Goal: Information Seeking & Learning: Check status

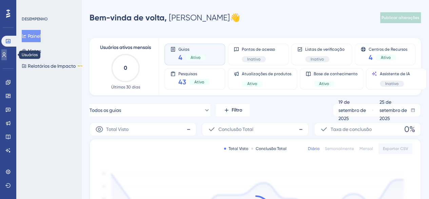
click at [5, 52] on link at bounding box center [3, 54] width 5 height 11
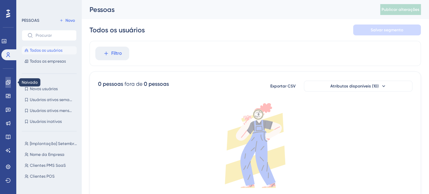
click at [7, 83] on icon at bounding box center [8, 82] width 4 height 4
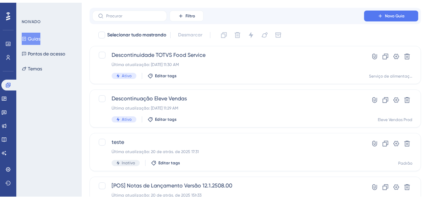
scroll to position [34, 0]
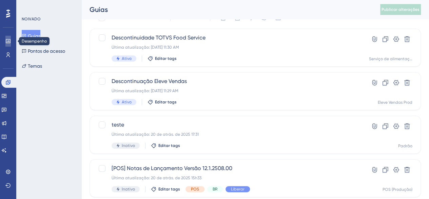
click at [9, 40] on icon at bounding box center [7, 40] width 5 height 5
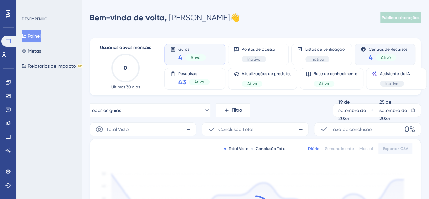
click at [401, 57] on div "4 Ativo" at bounding box center [388, 58] width 39 height 10
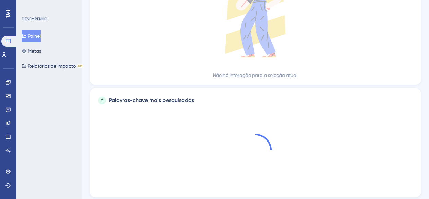
scroll to position [306, 0]
click at [50, 51] on div "Painel Metas Relatórios de Impacto BETA" at bounding box center [49, 51] width 55 height 42
click at [34, 52] on font "Metas" at bounding box center [34, 50] width 13 height 5
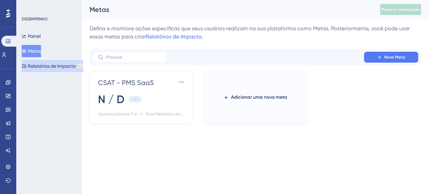
click at [43, 66] on font "Relatórios de Impacto" at bounding box center [52, 65] width 48 height 5
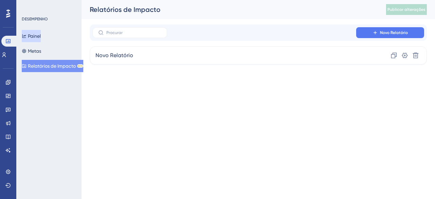
click at [41, 36] on font "Painel" at bounding box center [34, 35] width 13 height 5
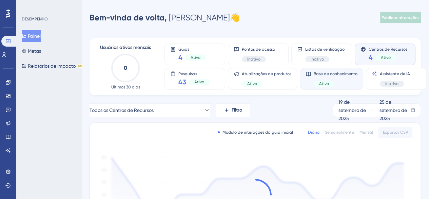
click at [354, 79] on div "Base de conhecimento Ativo" at bounding box center [336, 79] width 44 height 16
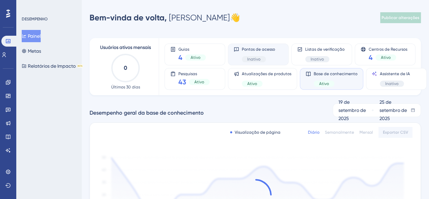
click at [238, 50] on icon at bounding box center [236, 49] width 5 height 5
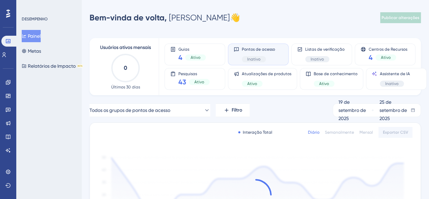
click at [234, 44] on div "Pontos de acesso Inativo" at bounding box center [258, 54] width 61 height 22
click at [237, 48] on icon at bounding box center [236, 49] width 5 height 5
click at [257, 56] on span "Inativo" at bounding box center [254, 58] width 13 height 5
click at [258, 60] on font "Inativo" at bounding box center [254, 59] width 13 height 5
click at [380, 53] on div "4 Ativo" at bounding box center [388, 58] width 39 height 10
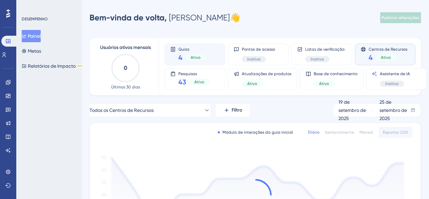
click at [194, 61] on div "4 Ativo" at bounding box center [193, 58] width 28 height 10
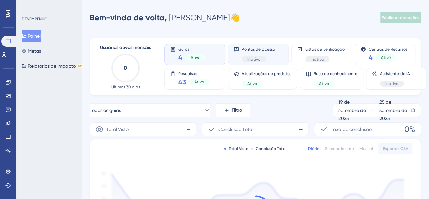
click at [268, 56] on div "Inativo" at bounding box center [258, 59] width 33 height 6
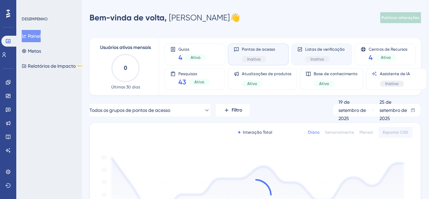
click at [316, 50] on font "Listas de verificação" at bounding box center [325, 49] width 39 height 5
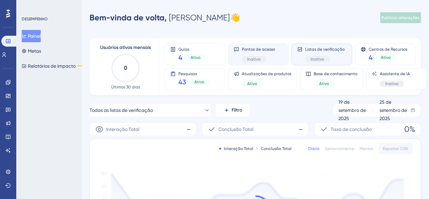
click at [267, 51] on span "Pontos de acesso" at bounding box center [258, 49] width 33 height 5
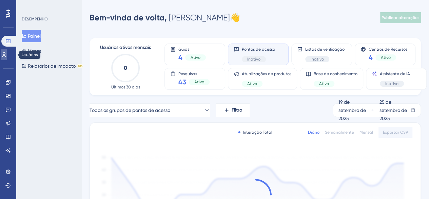
click at [7, 55] on link at bounding box center [3, 54] width 5 height 11
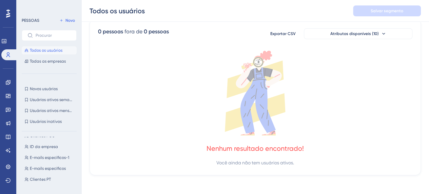
scroll to position [48, 0]
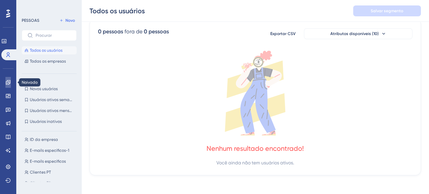
click at [10, 82] on icon at bounding box center [7, 81] width 5 height 5
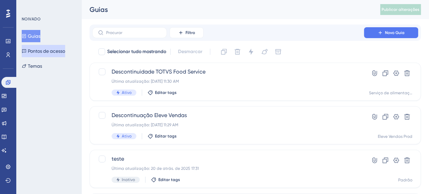
click at [43, 52] on font "Pontos de acesso" at bounding box center [46, 50] width 37 height 5
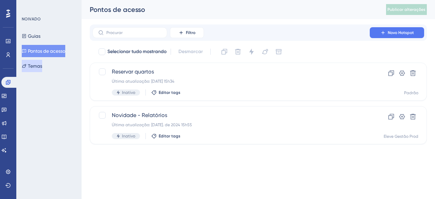
click at [42, 66] on font "Temas" at bounding box center [35, 65] width 14 height 5
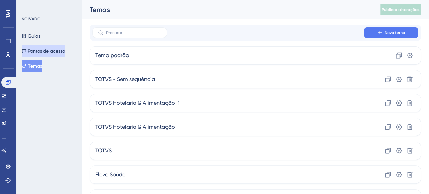
click at [38, 53] on font "Pontos de acesso" at bounding box center [46, 50] width 37 height 5
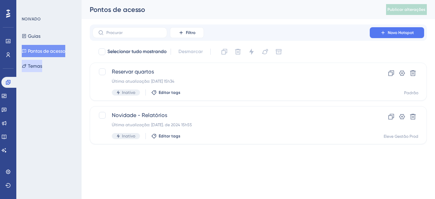
click at [36, 65] on font "Temas" at bounding box center [35, 65] width 14 height 5
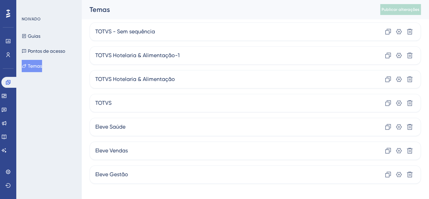
scroll to position [52, 0]
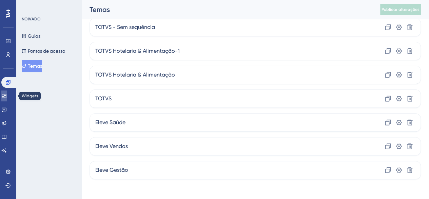
click at [6, 99] on link at bounding box center [3, 95] width 5 height 11
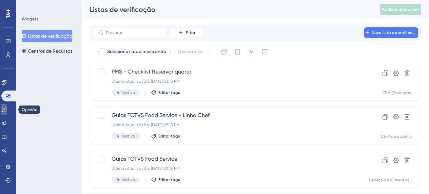
click at [7, 112] on link at bounding box center [3, 109] width 5 height 11
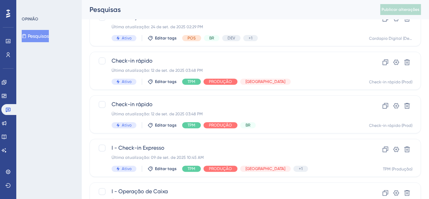
scroll to position [102, 0]
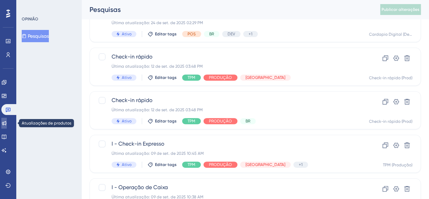
click at [7, 121] on link at bounding box center [3, 122] width 5 height 11
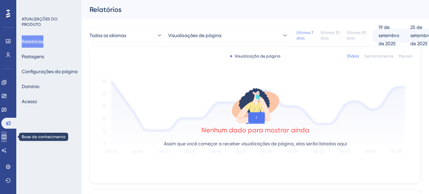
click at [7, 140] on link at bounding box center [3, 136] width 5 height 11
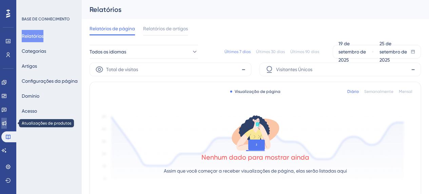
click at [7, 125] on icon at bounding box center [3, 122] width 5 height 5
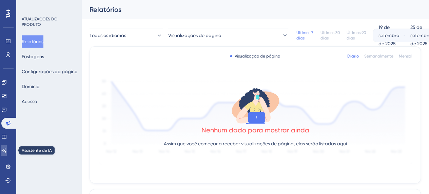
click at [7, 147] on link at bounding box center [3, 150] width 5 height 11
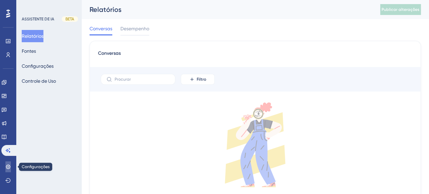
click at [8, 161] on link at bounding box center [7, 166] width 5 height 11
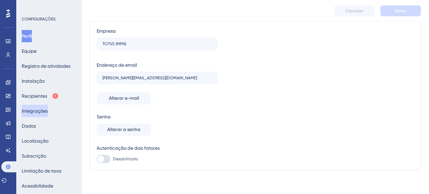
scroll to position [58, 0]
click at [10, 42] on icon at bounding box center [8, 41] width 4 height 4
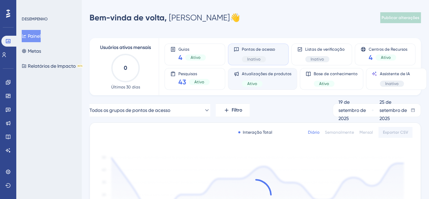
click at [285, 80] on div "Ativo" at bounding box center [267, 83] width 50 height 6
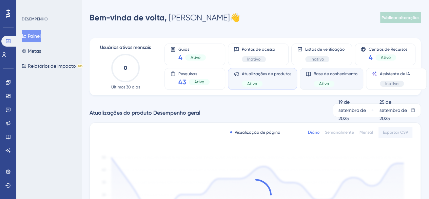
click at [341, 85] on div "Ativo" at bounding box center [336, 83] width 44 height 6
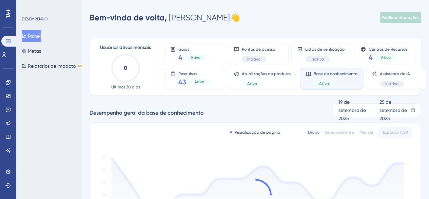
scroll to position [170, 0]
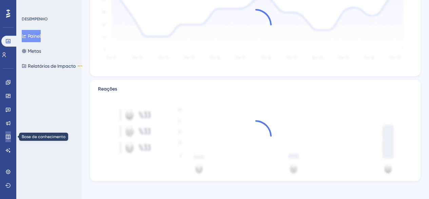
click at [10, 136] on icon at bounding box center [8, 136] width 4 height 4
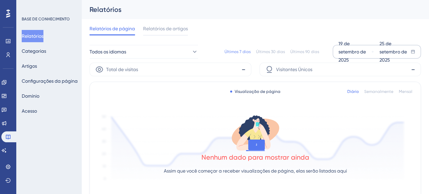
click at [350, 48] on div "19 de setembro de 2025" at bounding box center [355, 51] width 33 height 24
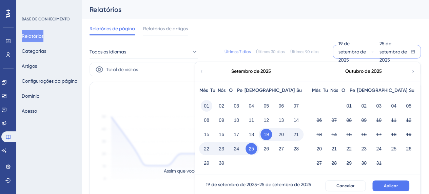
click at [202, 106] on button "01" at bounding box center [207, 106] width 12 height 12
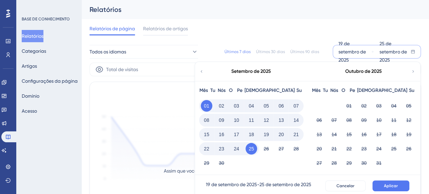
click at [255, 149] on button "25" at bounding box center [252, 149] width 12 height 12
click at [411, 184] on div "[DATE] - [DATE] Cancelar Aplicar" at bounding box center [308, 185] width 215 height 11
click at [404, 185] on button "Aplicar" at bounding box center [391, 185] width 37 height 11
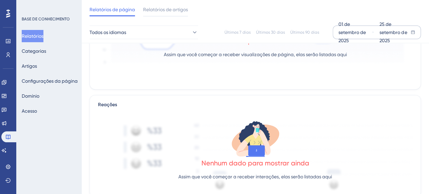
scroll to position [57, 0]
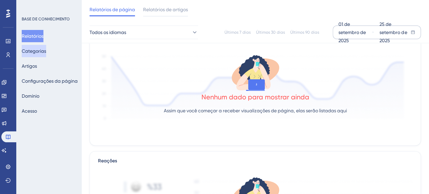
click at [45, 48] on font "Categorias" at bounding box center [34, 50] width 24 height 5
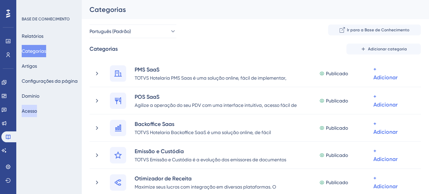
click at [37, 107] on button "Acesso" at bounding box center [29, 111] width 15 height 12
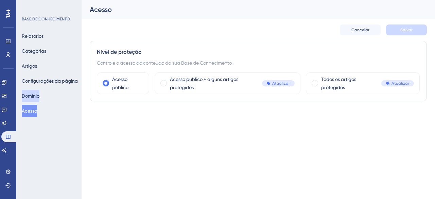
click at [34, 93] on font "Domínio" at bounding box center [31, 95] width 18 height 5
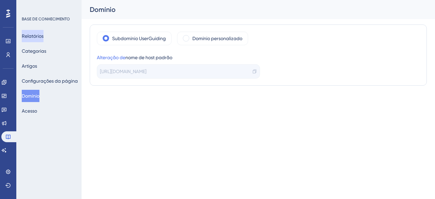
click at [35, 34] on font "Relatórios" at bounding box center [33, 35] width 22 height 5
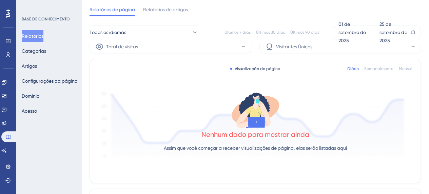
scroll to position [34, 0]
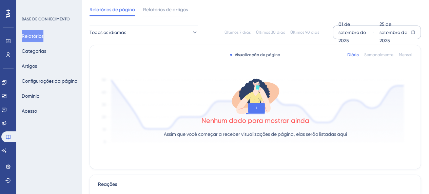
click at [346, 36] on div "01 de setembro de 2025" at bounding box center [355, 32] width 33 height 24
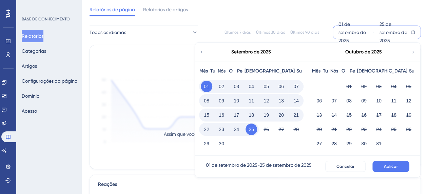
click at [202, 53] on icon at bounding box center [201, 52] width 5 height 6
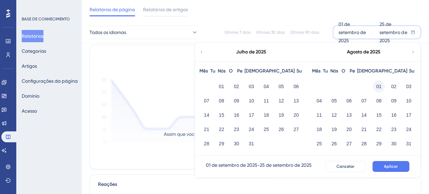
click at [379, 88] on font "01" at bounding box center [379, 86] width 5 height 5
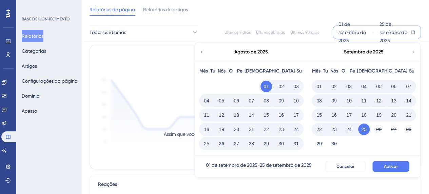
click at [297, 143] on font "31" at bounding box center [296, 143] width 5 height 5
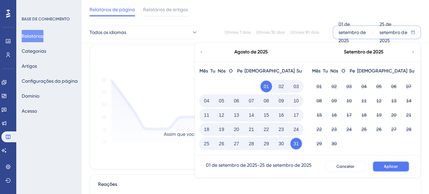
click at [395, 165] on font "Aplicar" at bounding box center [391, 166] width 14 height 5
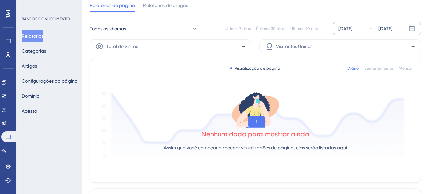
scroll to position [0, 0]
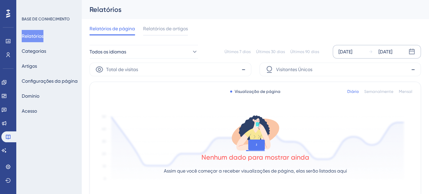
click at [252, 131] on icon at bounding box center [254, 136] width 21 height 17
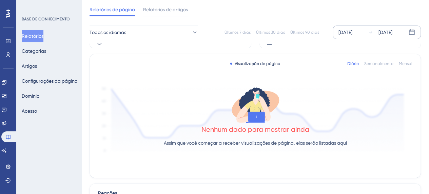
scroll to position [34, 0]
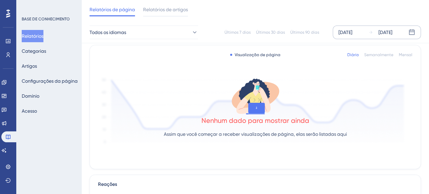
click at [244, 118] on font "Nenhum dado para mostrar ainda" at bounding box center [256, 120] width 108 height 8
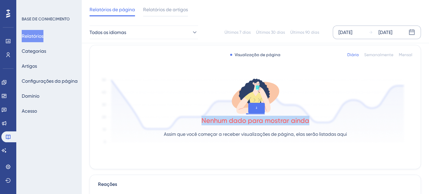
click at [244, 118] on font "Nenhum dado para mostrar ainda" at bounding box center [256, 120] width 108 height 8
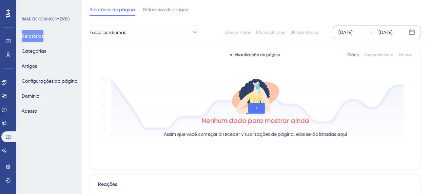
click at [249, 148] on div "Visualização de página Diário Semanalmente Mensal Nenhum dado para mostrar aind…" at bounding box center [255, 106] width 331 height 123
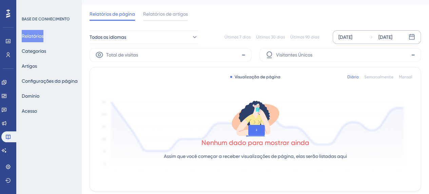
scroll to position [21, 0]
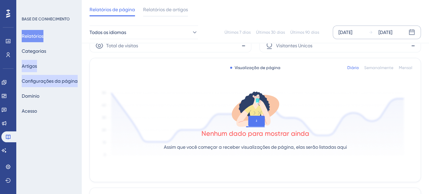
drag, startPoint x: 43, startPoint y: 64, endPoint x: 42, endPoint y: 76, distance: 11.6
click at [37, 64] on button "Artigos" at bounding box center [29, 66] width 15 height 12
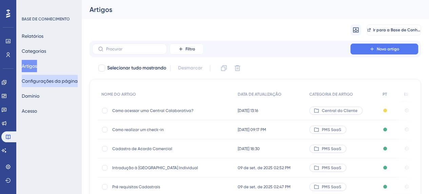
click at [43, 80] on font "Configurações da página" at bounding box center [50, 80] width 56 height 5
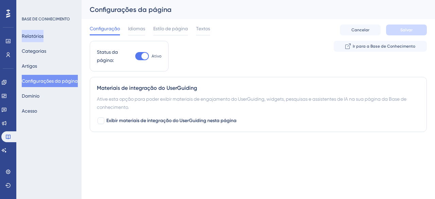
click at [38, 35] on font "Relatórios" at bounding box center [33, 35] width 22 height 5
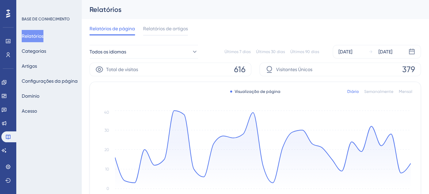
click at [235, 69] on font "616" at bounding box center [240, 70] width 12 height 10
click at [229, 64] on div "Total de visitas 616" at bounding box center [171, 69] width 162 height 14
click at [353, 49] on font "[DATE]" at bounding box center [346, 51] width 14 height 5
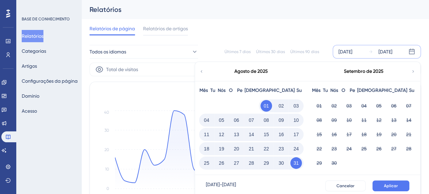
click at [415, 71] on icon at bounding box center [413, 71] width 5 height 6
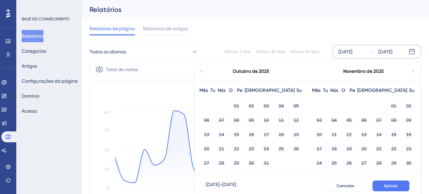
click at [202, 71] on icon at bounding box center [201, 71] width 5 height 6
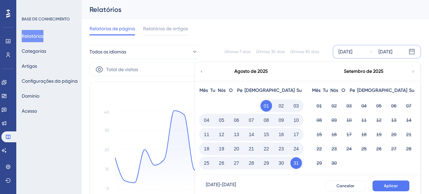
click at [267, 103] on font "01" at bounding box center [266, 105] width 5 height 5
click at [299, 164] on button "31" at bounding box center [297, 163] width 12 height 12
click at [268, 107] on font "01" at bounding box center [266, 105] width 5 height 5
click at [320, 107] on font "01" at bounding box center [319, 105] width 5 height 5
click at [268, 106] on font "01" at bounding box center [266, 105] width 5 height 5
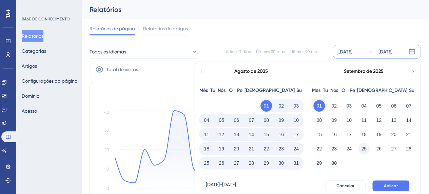
click at [365, 149] on font "25" at bounding box center [364, 148] width 5 height 5
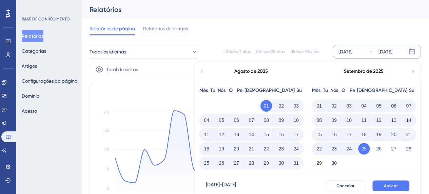
click at [318, 108] on font "01" at bounding box center [319, 105] width 5 height 5
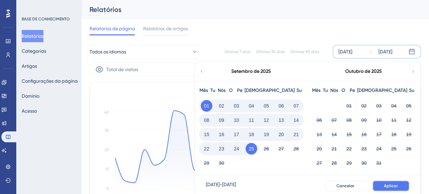
click at [381, 185] on button "Aplicar" at bounding box center [391, 185] width 37 height 11
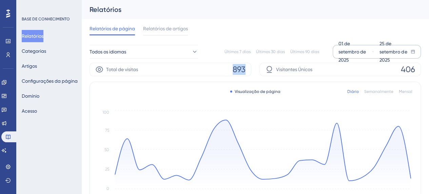
drag, startPoint x: 233, startPoint y: 69, endPoint x: 255, endPoint y: 68, distance: 22.1
click at [255, 68] on div "Total de visitas 893 Visitantes Únicos 406" at bounding box center [256, 69] width 332 height 14
click at [172, 74] on div "Total de visitas 893" at bounding box center [171, 69] width 162 height 14
